Goal: Complete application form: Fill out and submit a form for a specific purpose

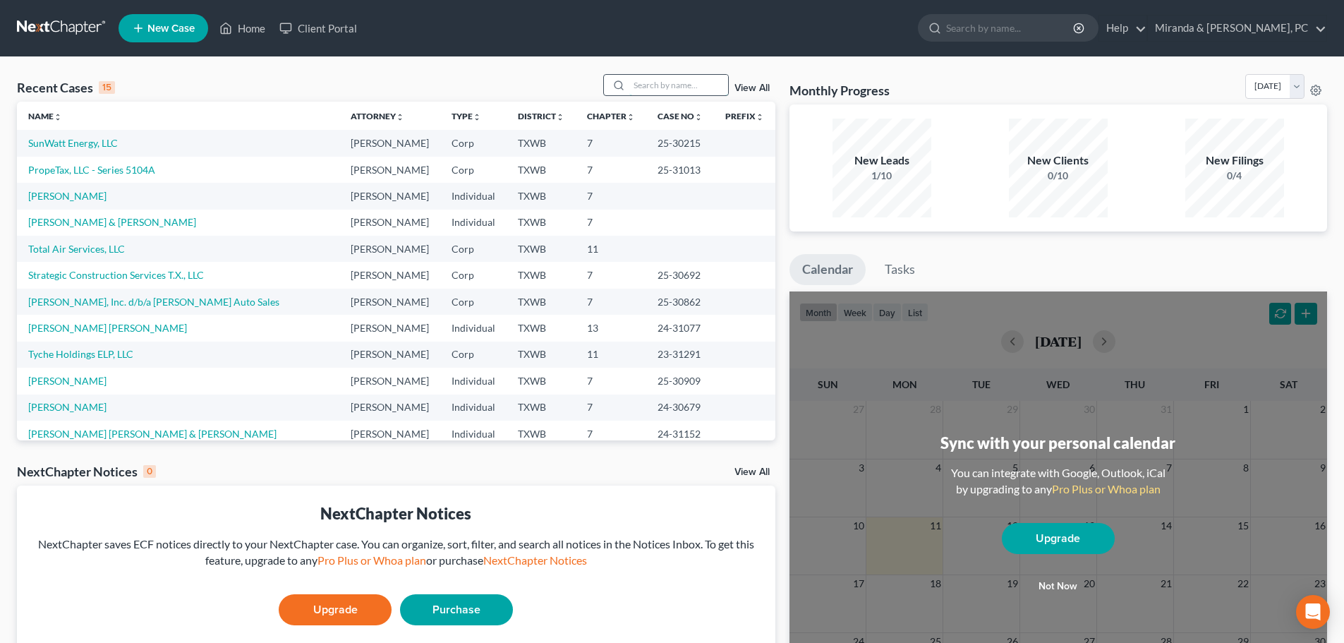
click at [657, 88] on input "search" at bounding box center [678, 85] width 99 height 20
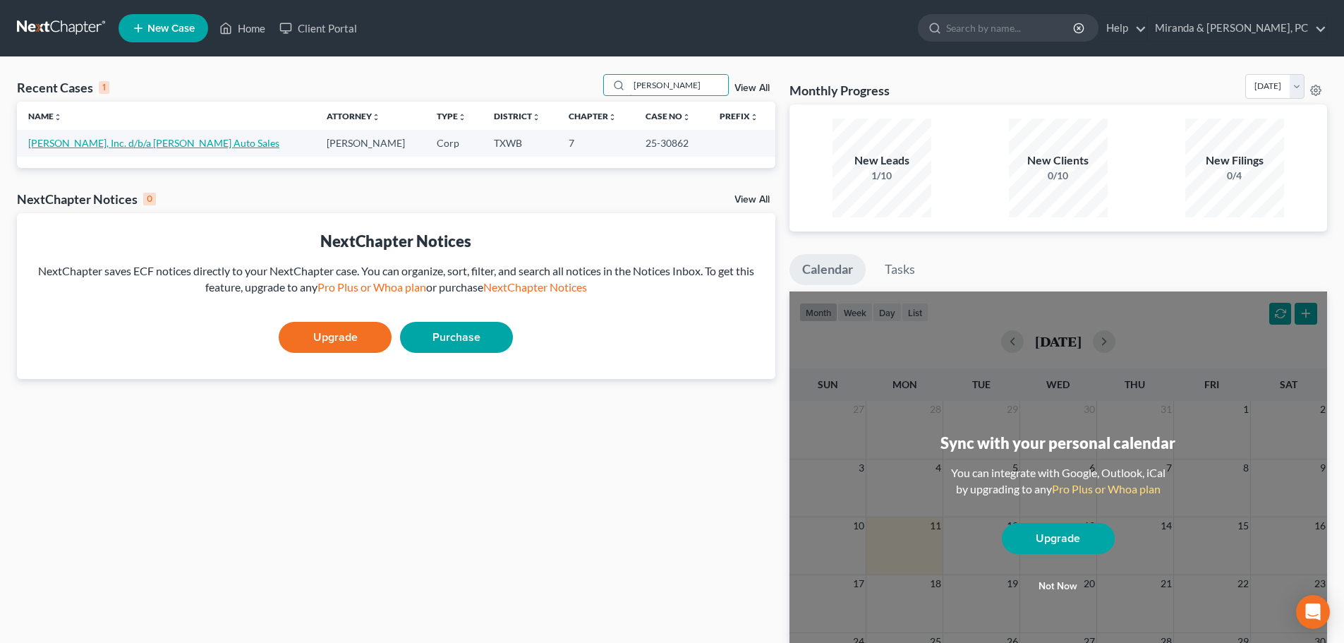
type input "[PERSON_NAME]"
click at [152, 144] on link "[PERSON_NAME], Inc. d/b/a [PERSON_NAME] Auto Sales" at bounding box center [153, 143] width 251 height 12
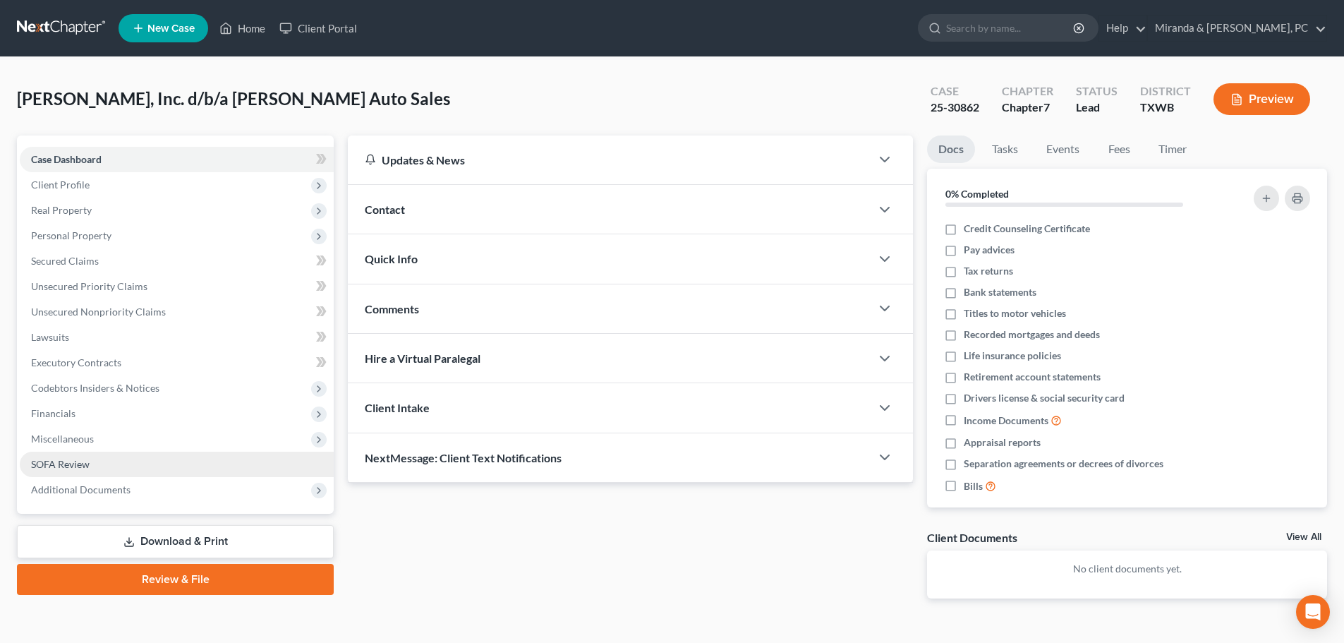
click at [67, 462] on span "SOFA Review" at bounding box center [60, 464] width 59 height 12
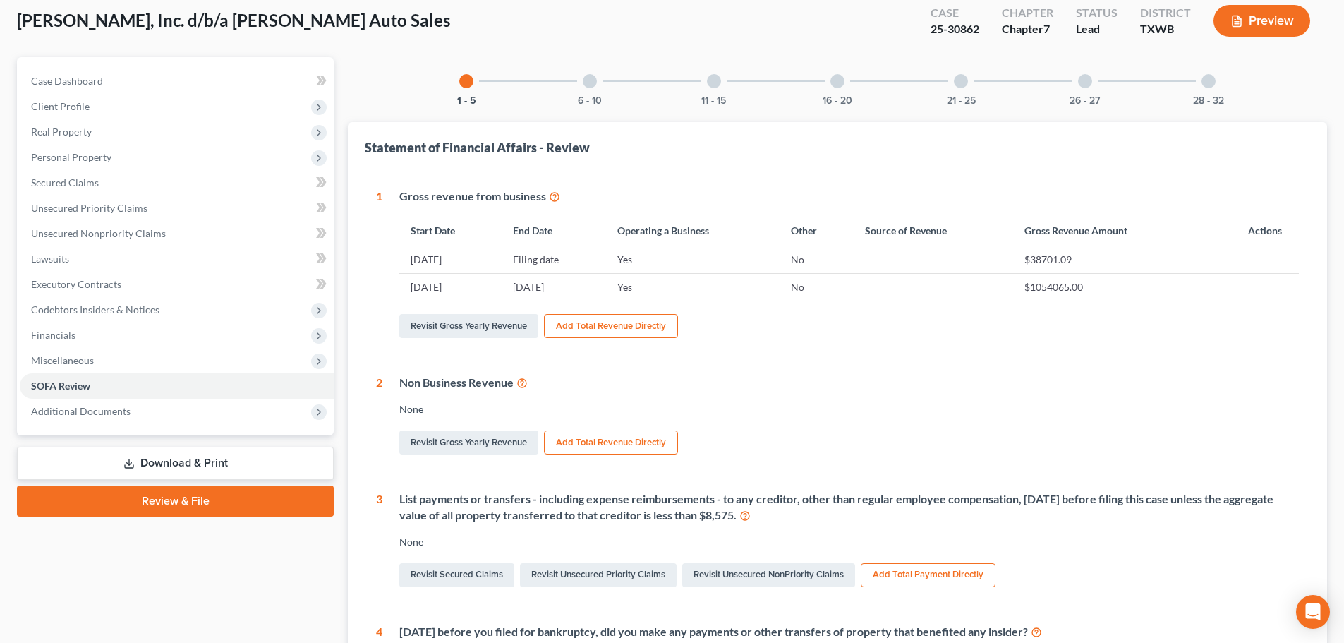
scroll to position [71, 0]
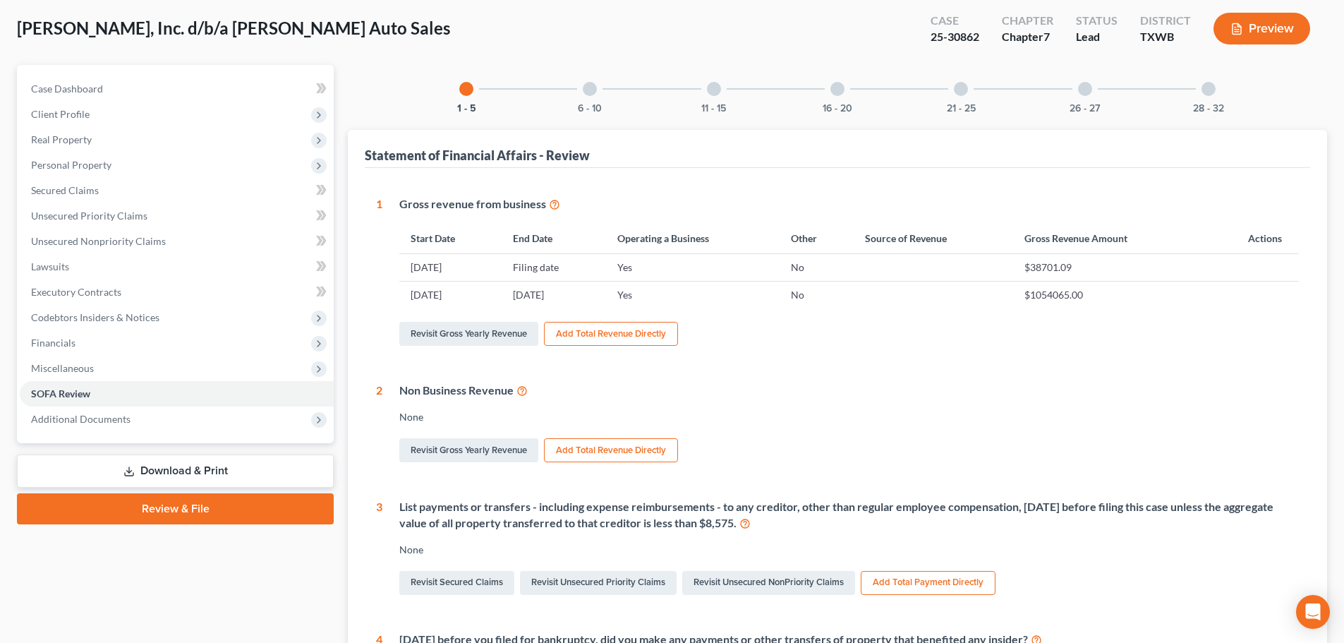
click at [595, 92] on div at bounding box center [590, 89] width 14 height 14
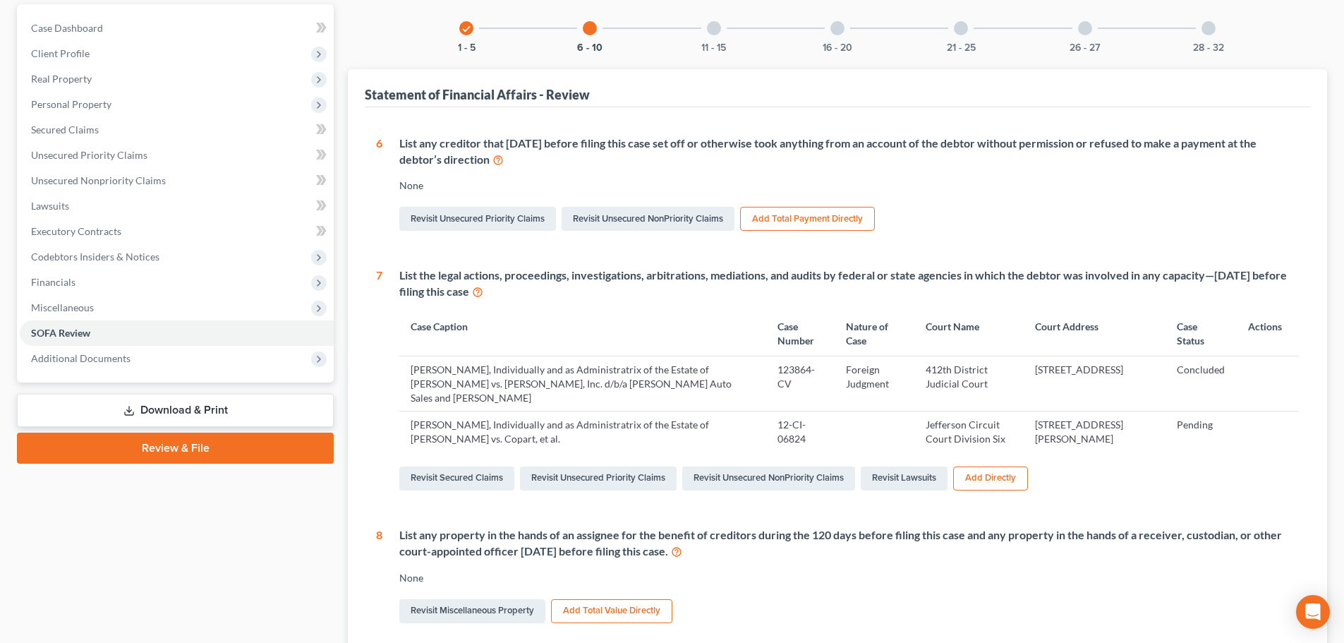
scroll to position [0, 0]
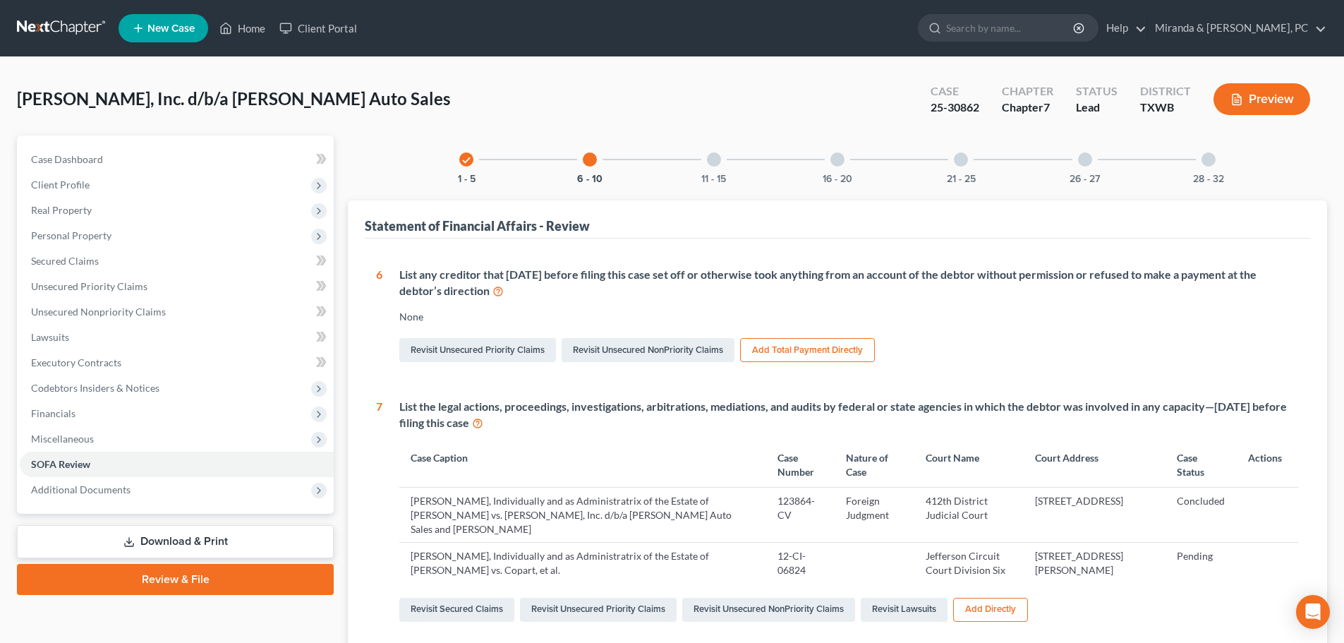
click at [716, 162] on div at bounding box center [714, 159] width 14 height 14
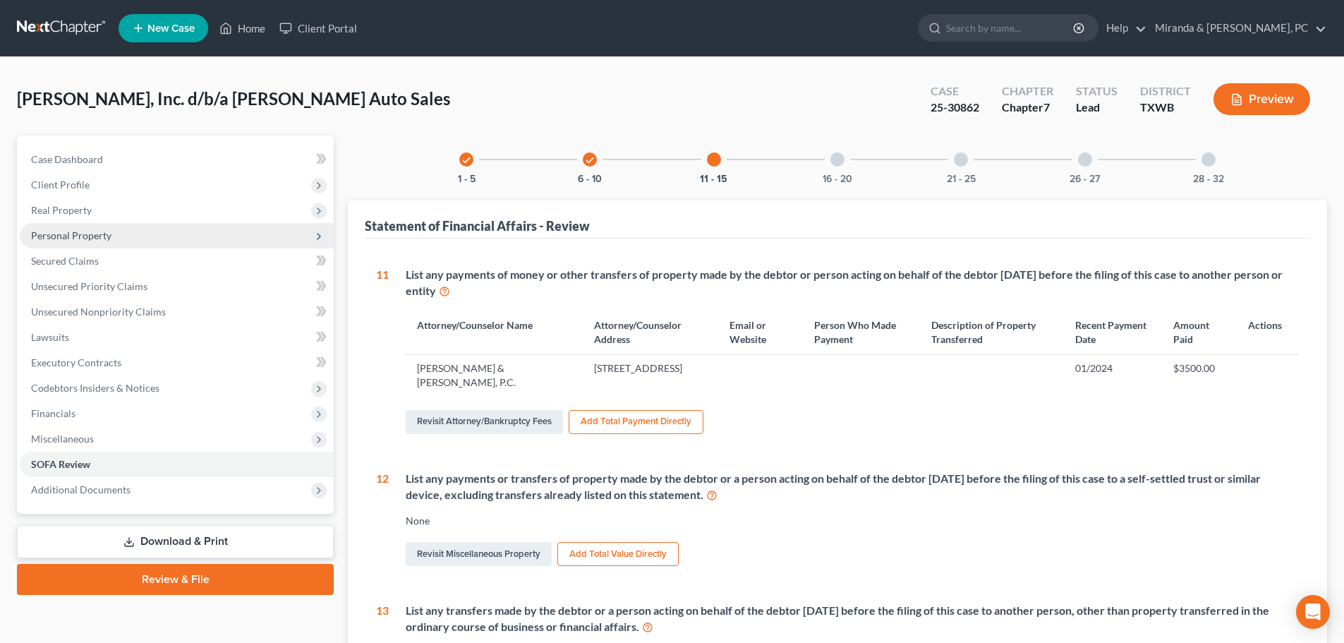
click at [109, 242] on span "Personal Property" at bounding box center [177, 235] width 314 height 25
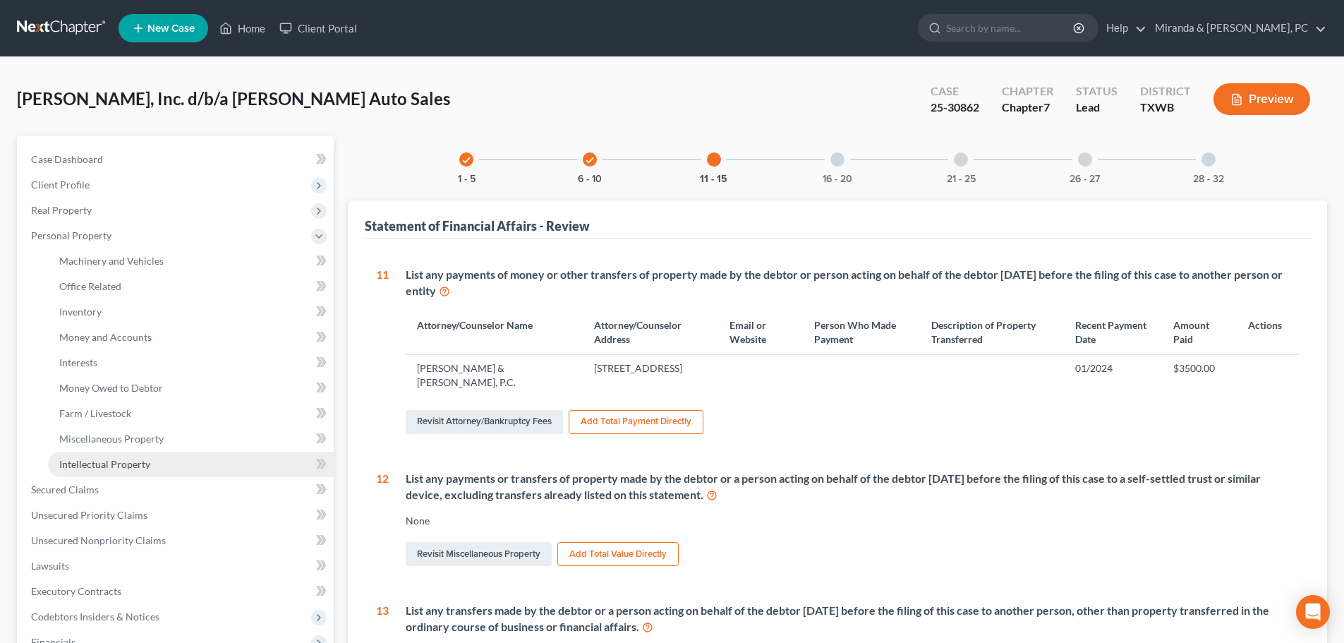
click at [159, 460] on link "Intellectual Property" at bounding box center [191, 463] width 286 height 25
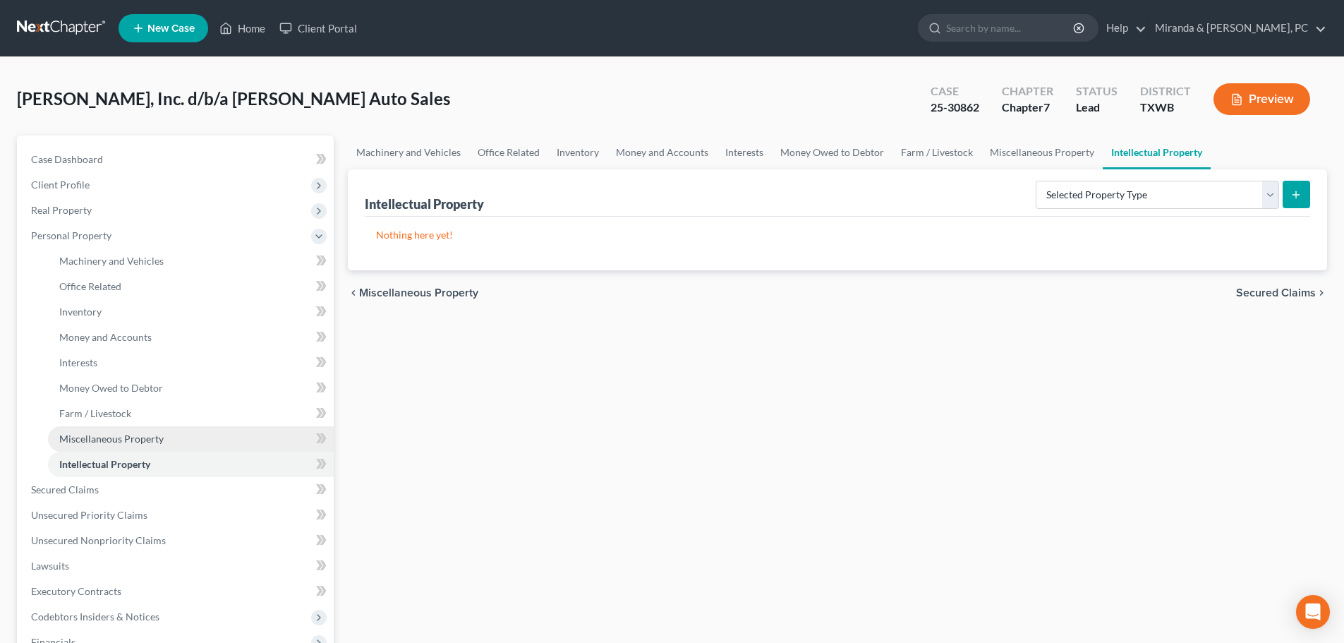
click at [145, 437] on span "Miscellaneous Property" at bounding box center [111, 438] width 104 height 12
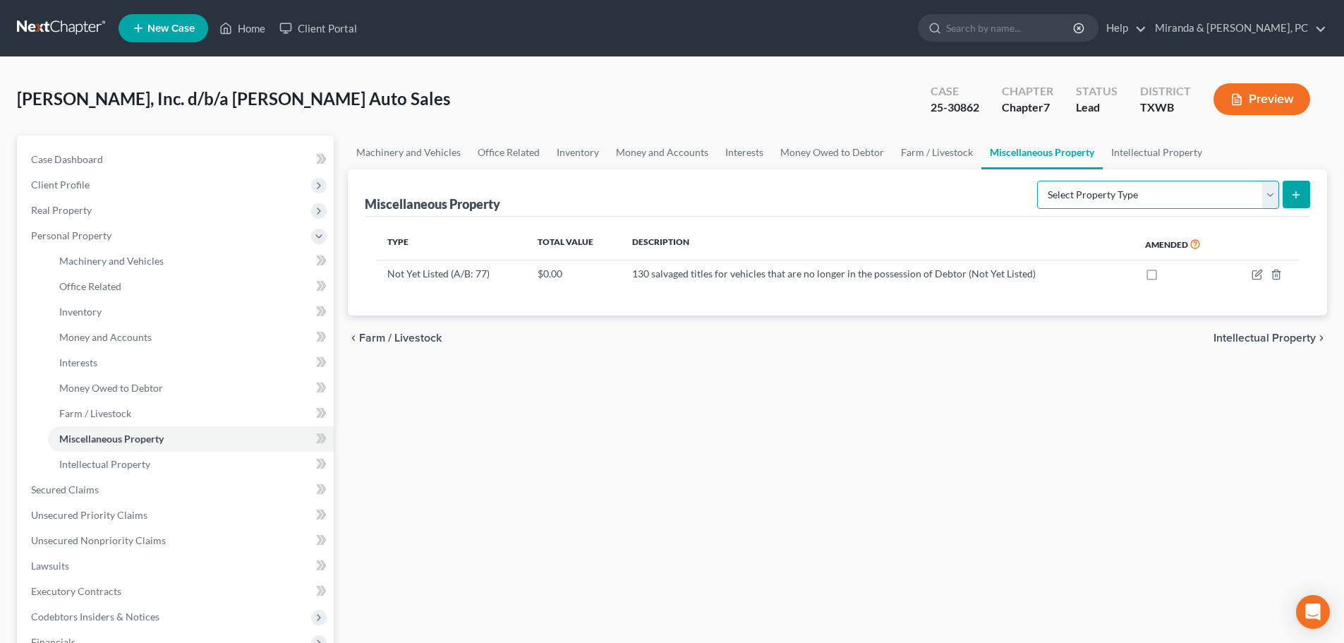
click at [1072, 205] on select "Select Property Type Assigned for Creditor Benefit [DATE] (SOFA: 8) Assigned to…" at bounding box center [1158, 195] width 242 height 28
select select "transferred"
click at [1037, 181] on select "Select Property Type Assigned for Creditor Benefit [DATE] (SOFA: 8) Assigned to…" at bounding box center [1158, 195] width 242 height 28
click at [1307, 197] on button "submit" at bounding box center [1296, 195] width 28 height 28
select select "Ordinary ([DATE])"
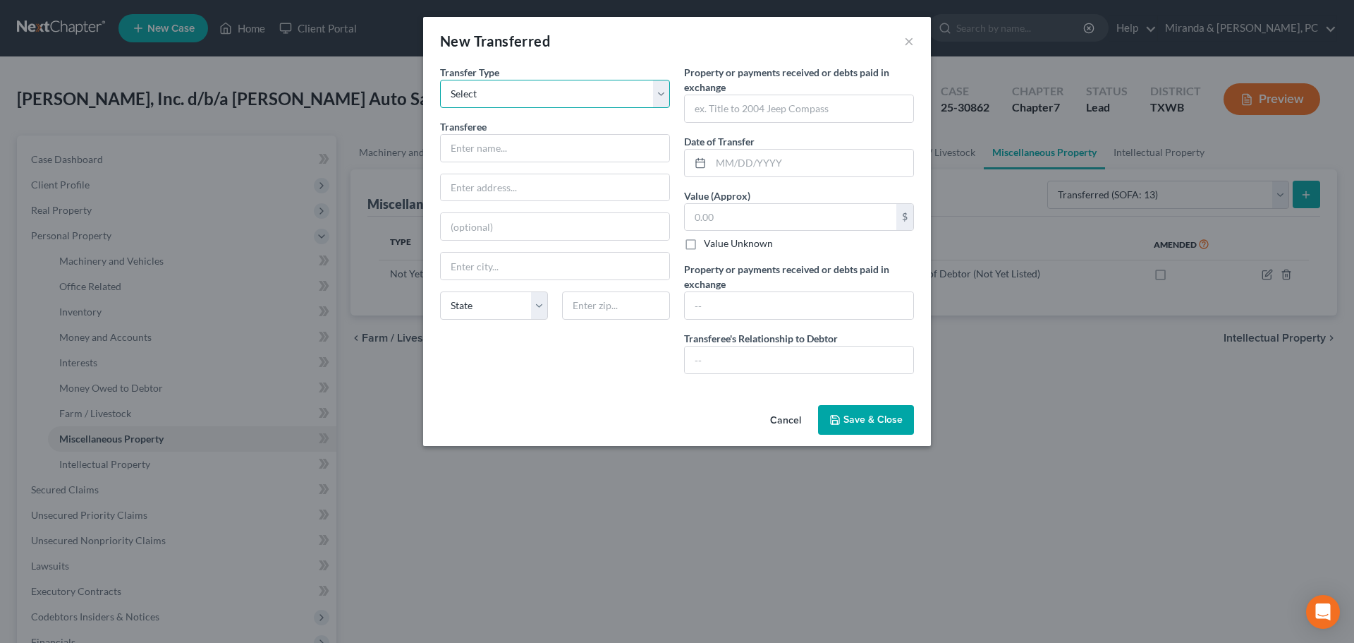
click at [588, 97] on select "Select Ordinary ([DATE]) [DATE]" at bounding box center [555, 94] width 230 height 28
click at [440, 80] on select "Select Ordinary ([DATE]) [DATE]" at bounding box center [555, 94] width 230 height 28
click at [911, 44] on button "×" at bounding box center [909, 40] width 10 height 17
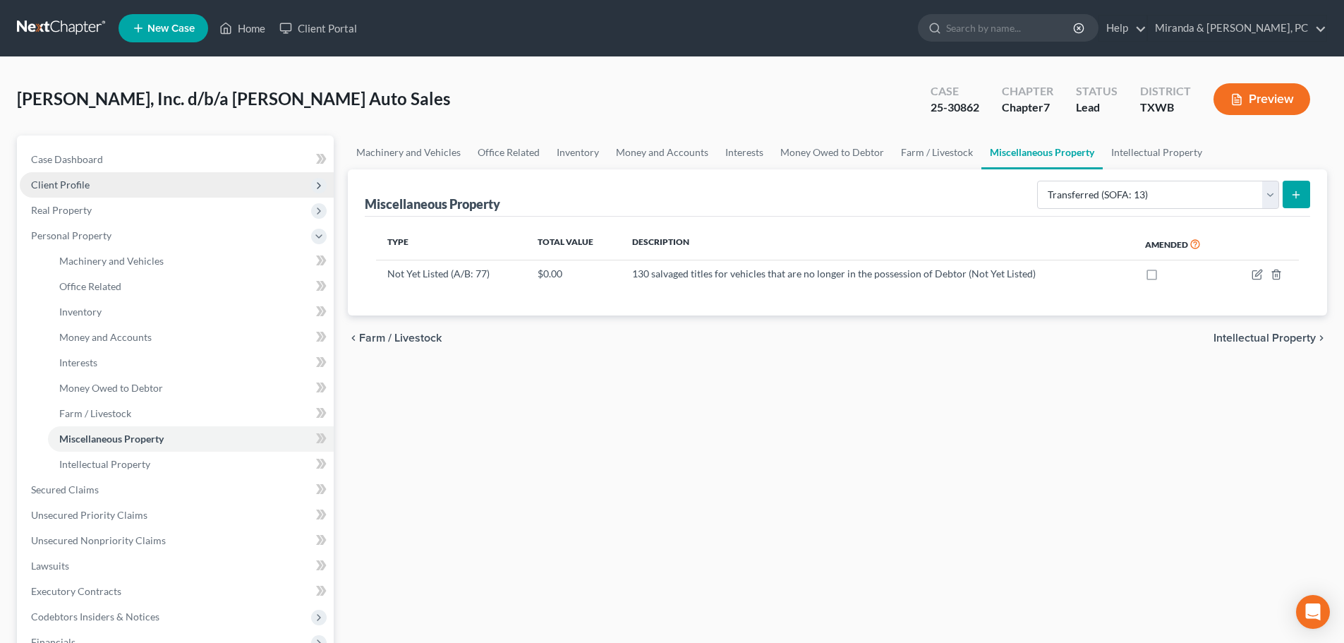
click at [81, 183] on span "Client Profile" at bounding box center [60, 184] width 59 height 12
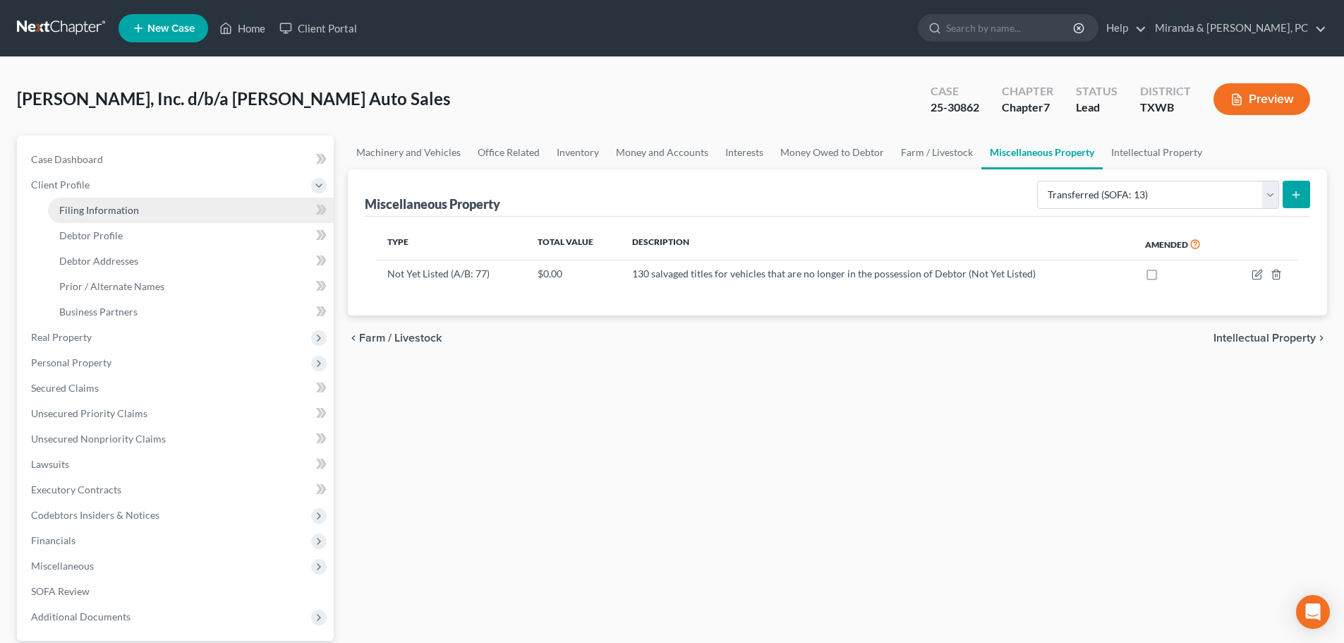
click at [84, 212] on span "Filing Information" at bounding box center [99, 210] width 80 height 12
select select "3"
select select "1"
select select "0"
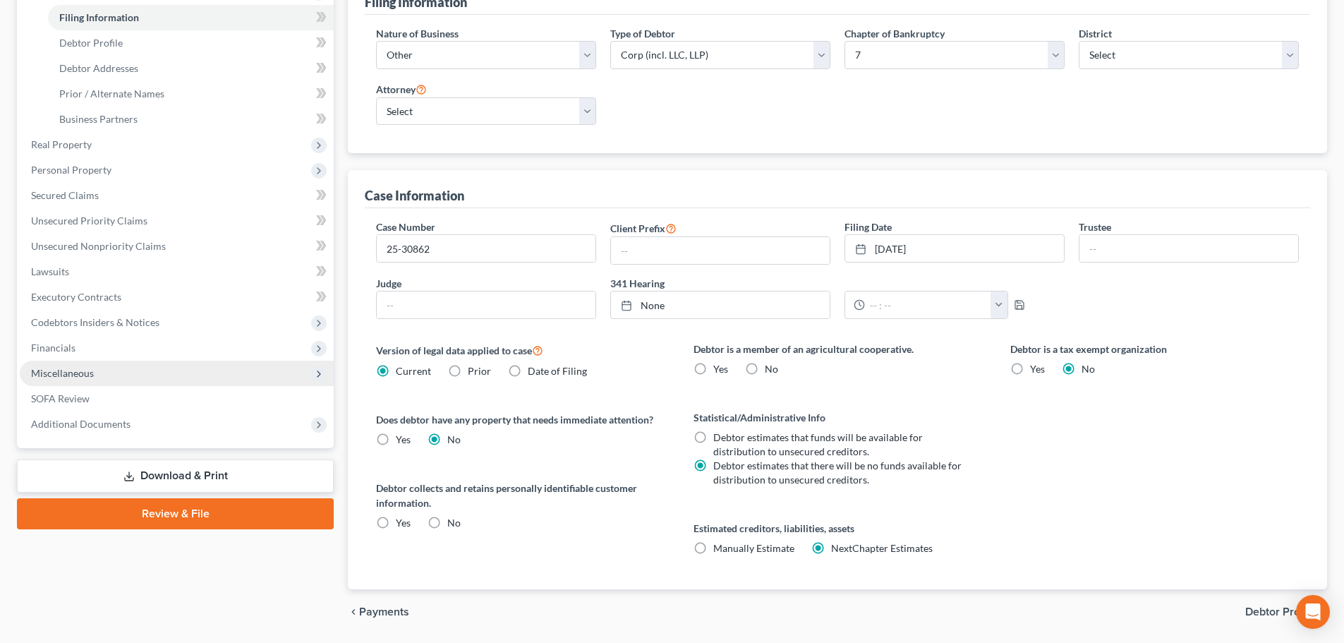
scroll to position [238, 0]
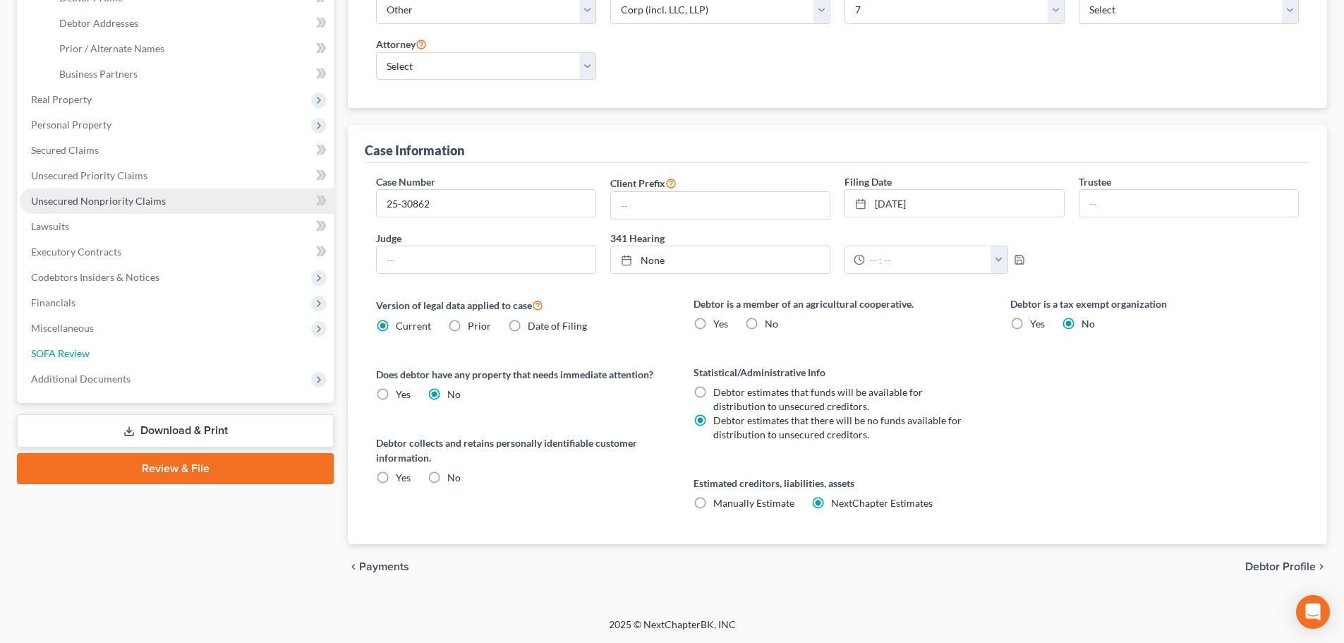
click at [74, 347] on span "SOFA Review" at bounding box center [60, 353] width 59 height 12
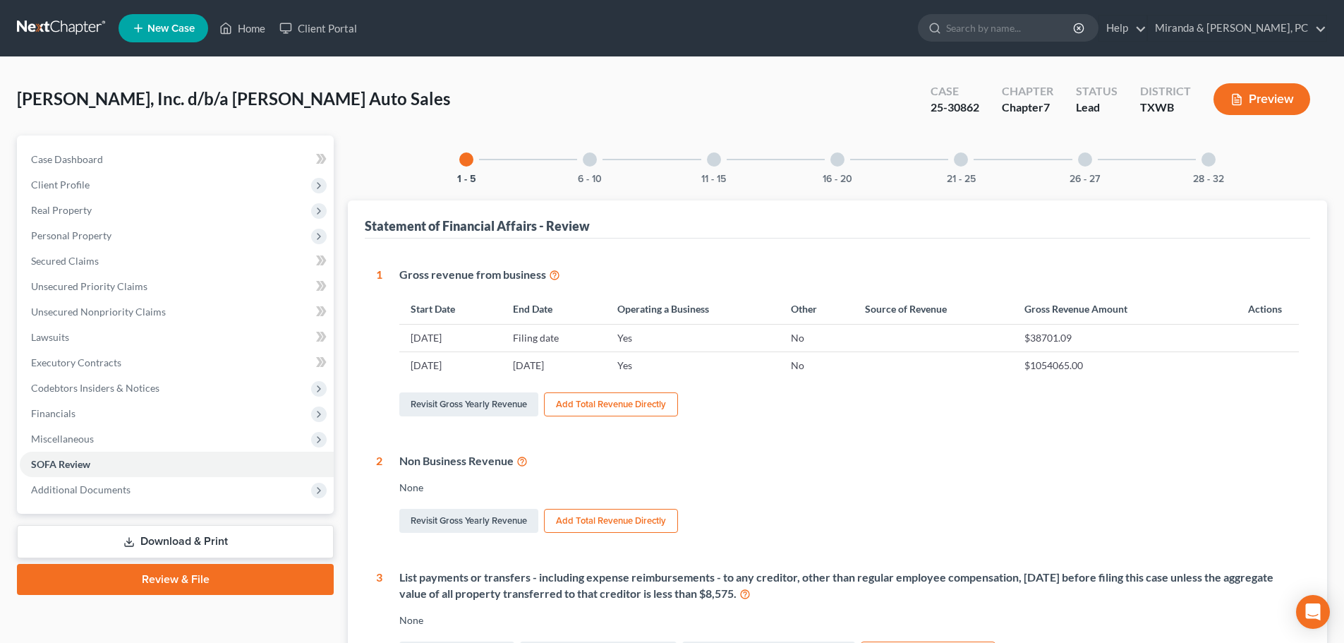
click at [715, 160] on div at bounding box center [714, 159] width 14 height 14
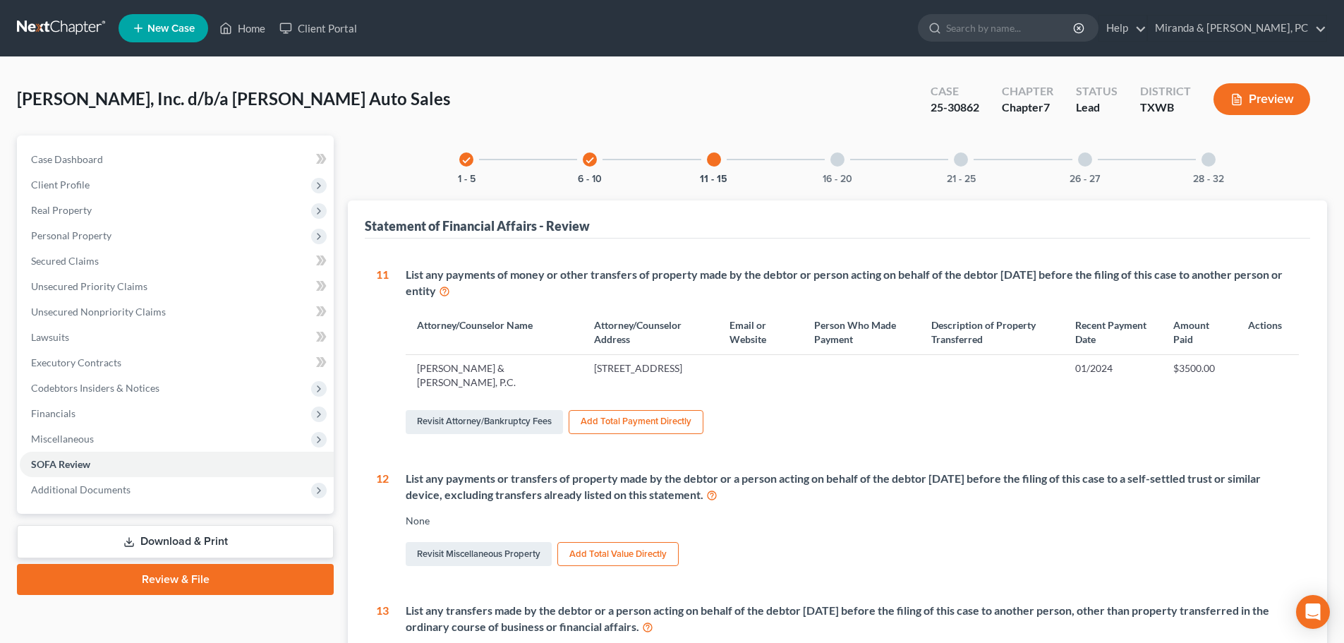
click at [847, 162] on div "16 - 20" at bounding box center [837, 159] width 48 height 48
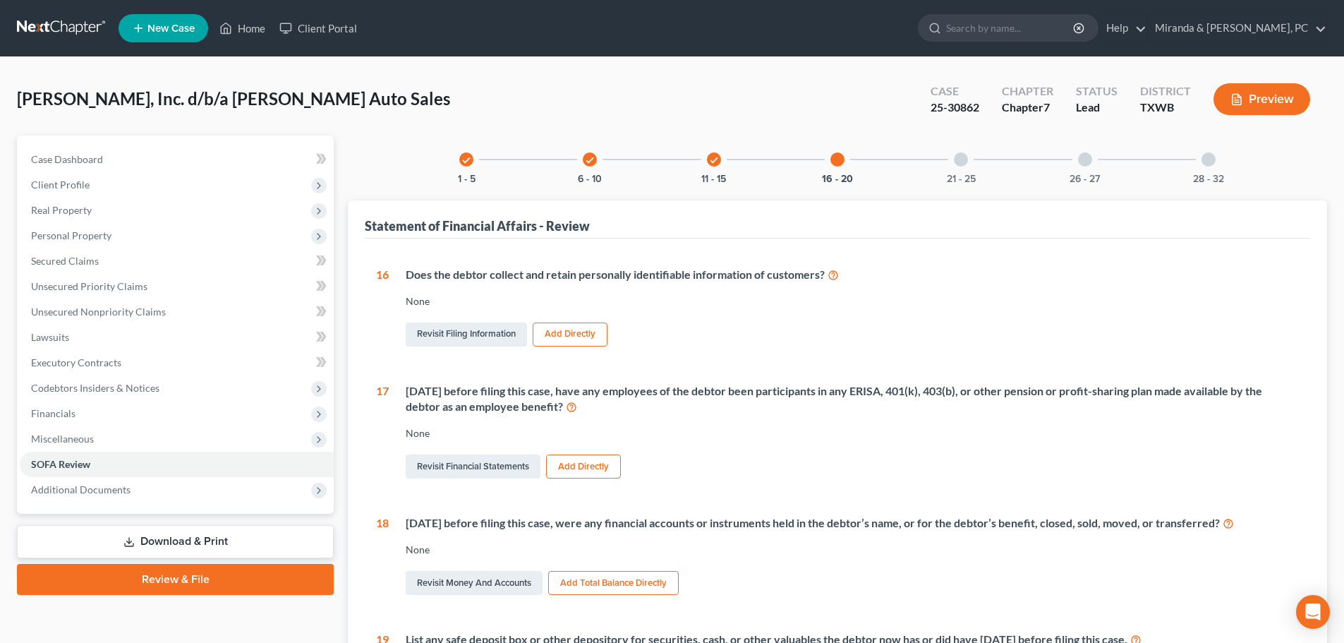
click at [974, 161] on div "21 - 25" at bounding box center [961, 159] width 48 height 48
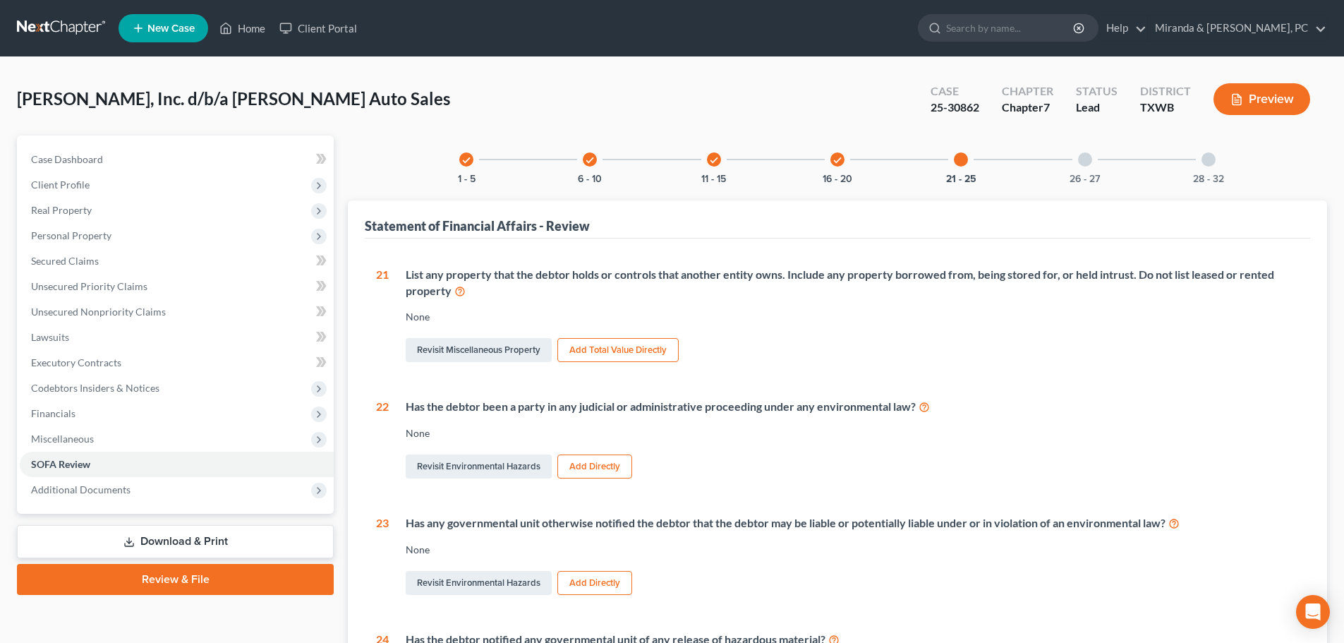
click at [1083, 167] on div "26 - 27" at bounding box center [1085, 159] width 48 height 48
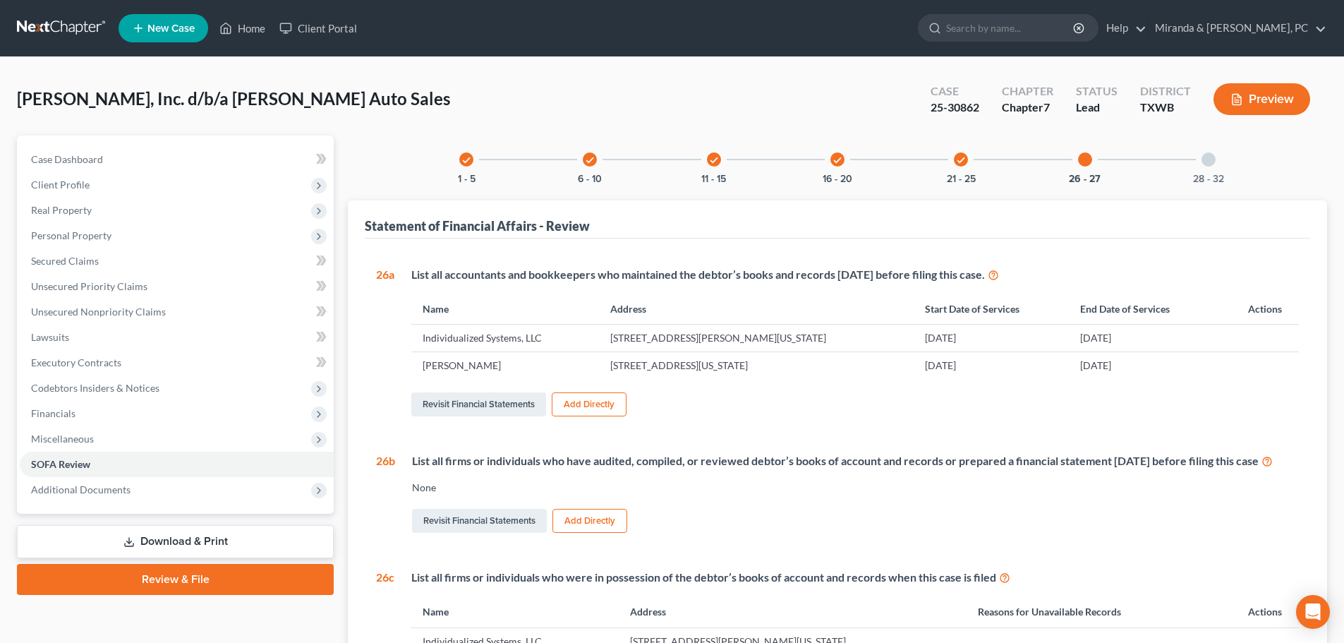
click at [1189, 160] on div "28 - 32" at bounding box center [1208, 159] width 48 height 48
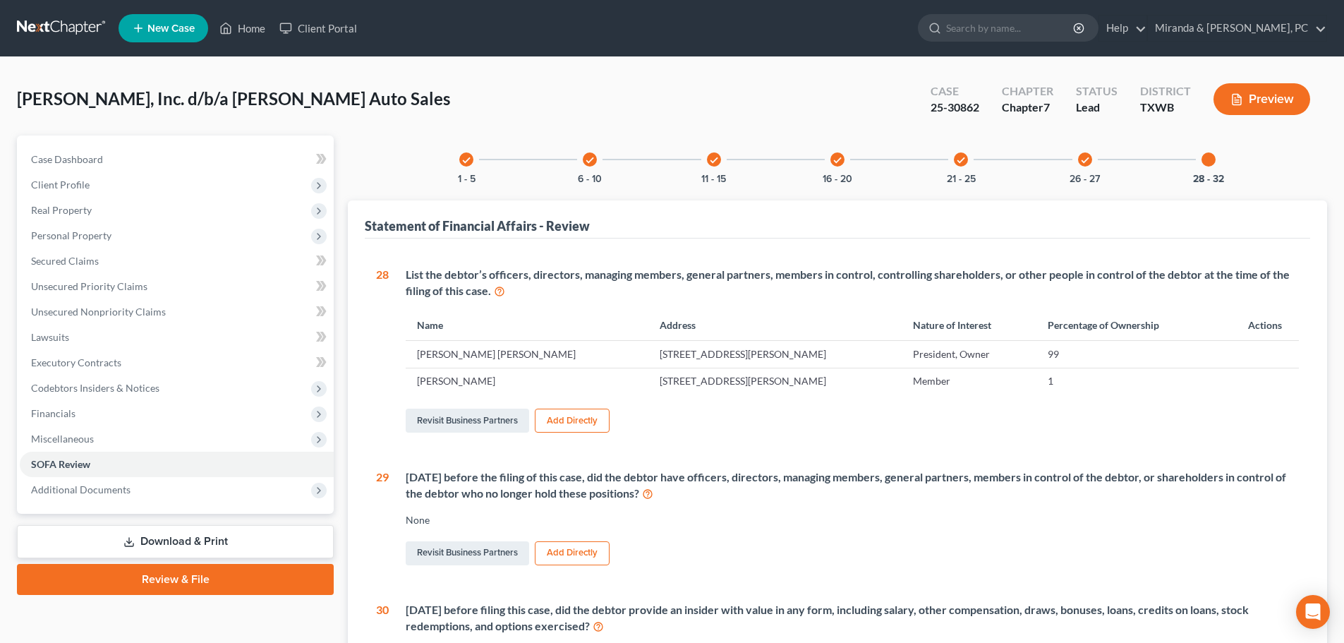
click at [714, 155] on icon "check" at bounding box center [714, 160] width 10 height 10
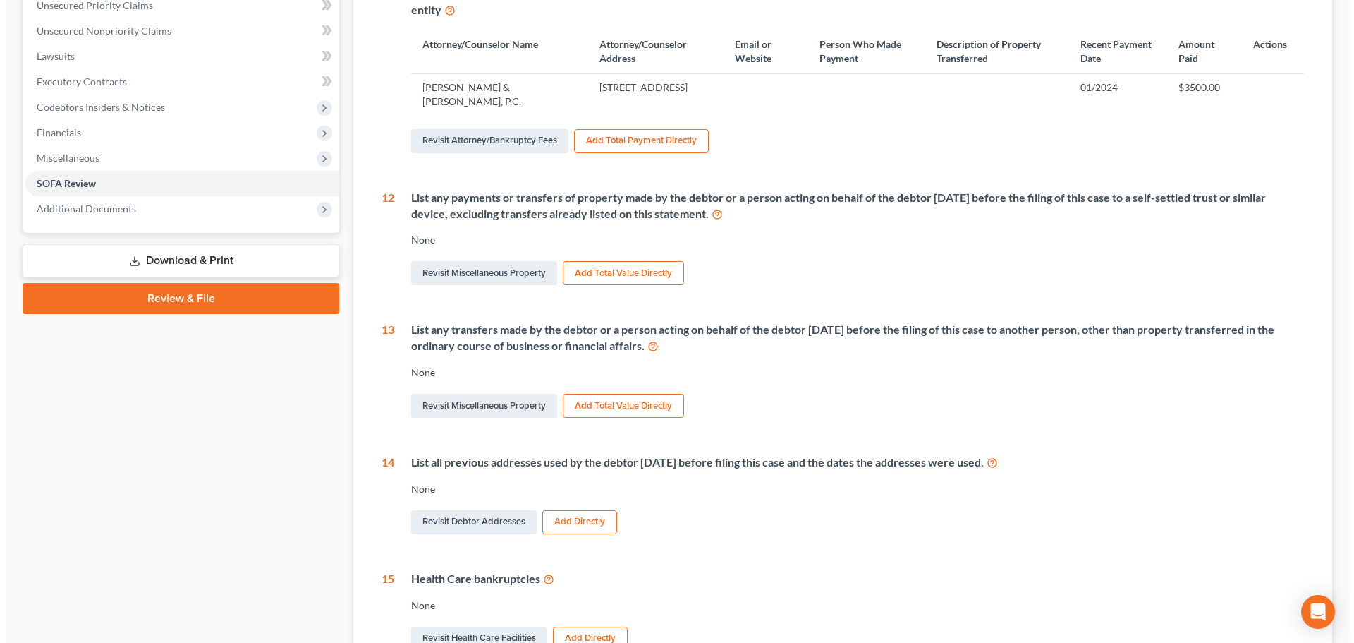
scroll to position [282, 0]
click at [648, 398] on button "Add Total Value Directly" at bounding box center [617, 404] width 121 height 24
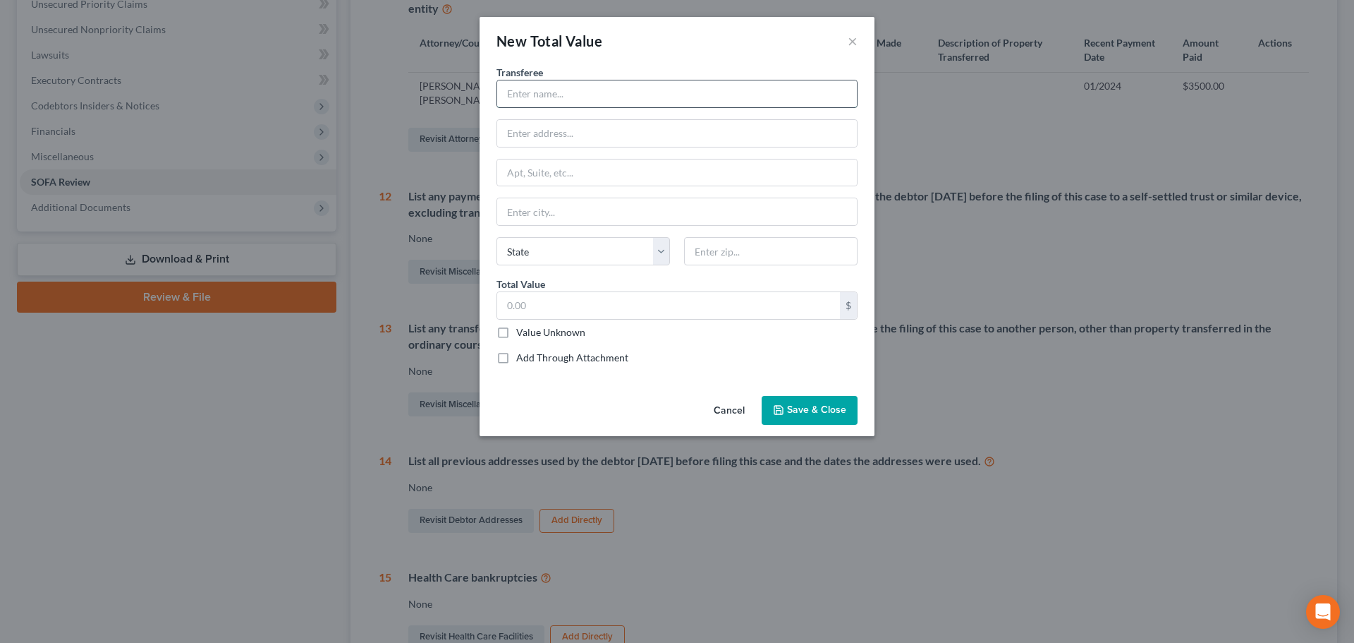
click at [545, 89] on input "text" at bounding box center [677, 93] width 360 height 27
click at [556, 334] on label "Value Unknown" at bounding box center [550, 332] width 69 height 14
click at [531, 334] on input "Value Unknown" at bounding box center [526, 329] width 9 height 9
checkbox input "true"
type input "0.00"
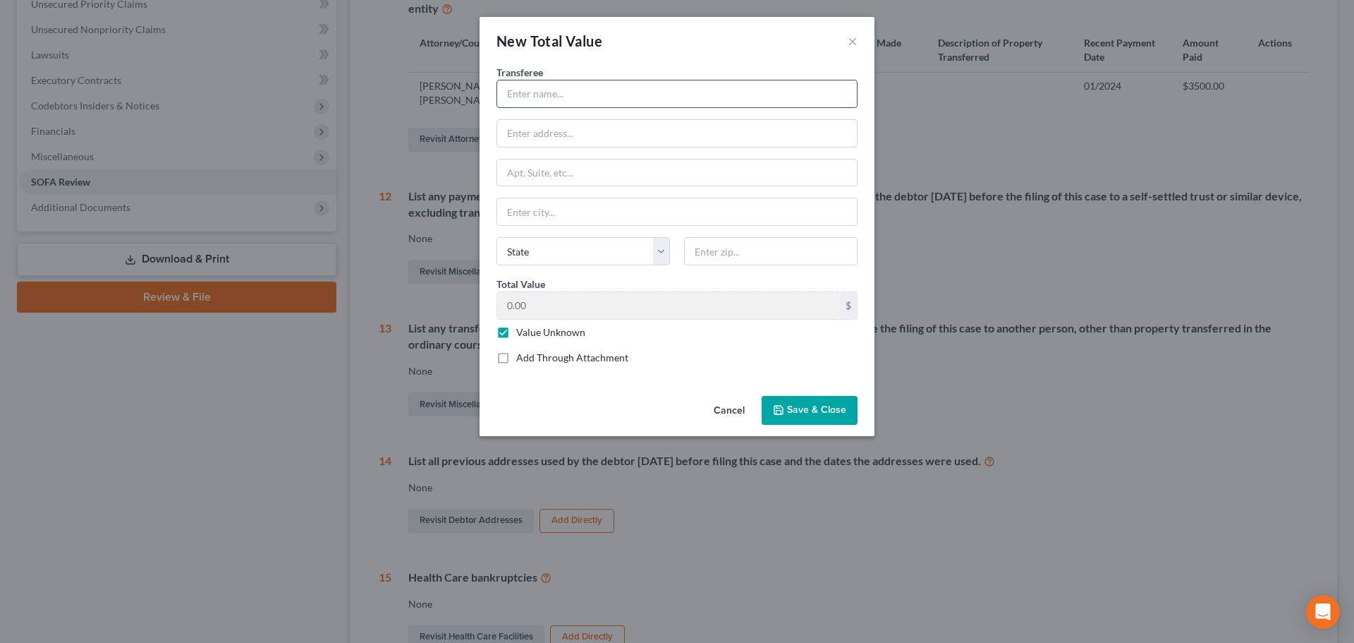
click at [546, 95] on input "text" at bounding box center [677, 93] width 360 height 27
type input "See Attached"
